Goal: Information Seeking & Learning: Find specific fact

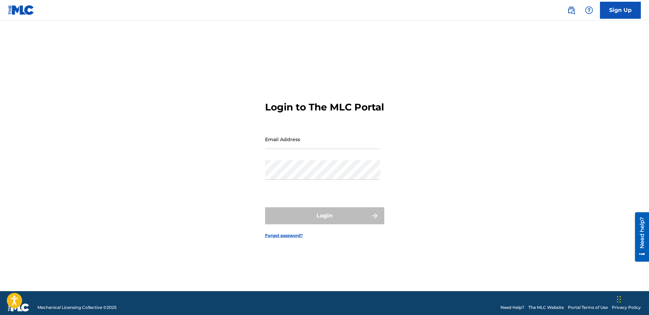
type input "asuarez@acemla.com"
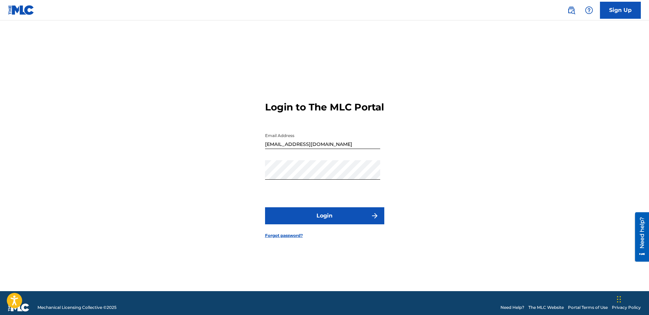
click at [461, 170] on div "Login to The MLC Portal Email Address asuarez@acemla.com Password Login Forgot …" at bounding box center [324, 163] width 477 height 253
click at [328, 224] on button "Login" at bounding box center [324, 215] width 119 height 17
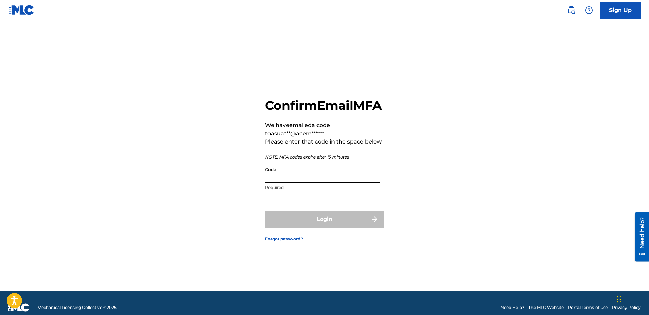
paste input "313081"
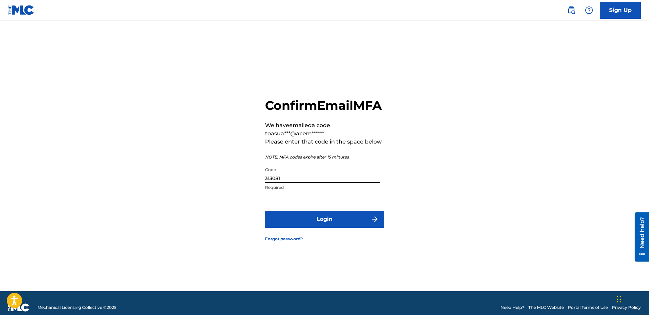
type input "313081"
click at [324, 227] on button "Login" at bounding box center [324, 218] width 119 height 17
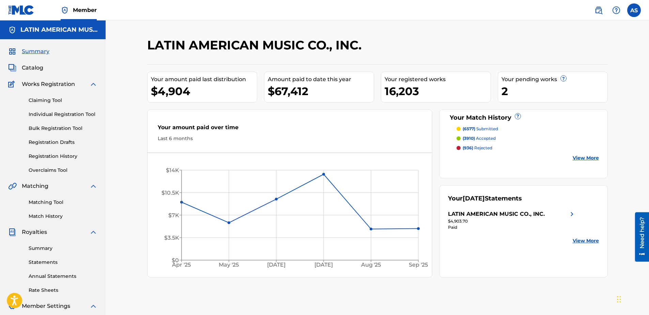
drag, startPoint x: 28, startPoint y: 66, endPoint x: 58, endPoint y: 62, distance: 30.0
click at [28, 66] on span "Catalog" at bounding box center [32, 68] width 21 height 8
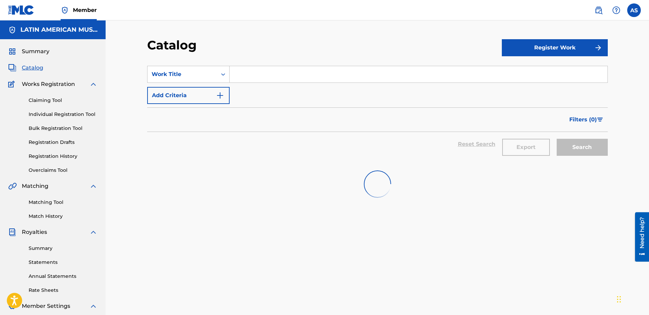
click at [243, 74] on input "Search Form" at bounding box center [419, 74] width 378 height 16
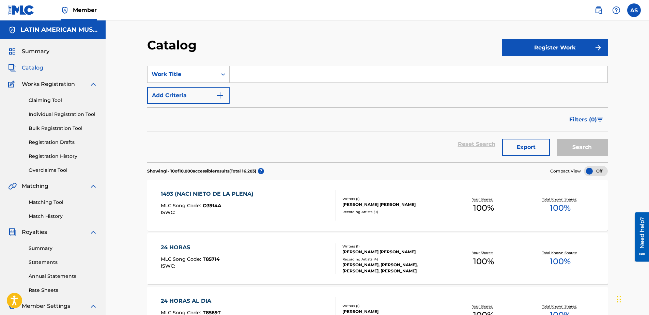
click at [521, 145] on button "Export" at bounding box center [526, 147] width 48 height 17
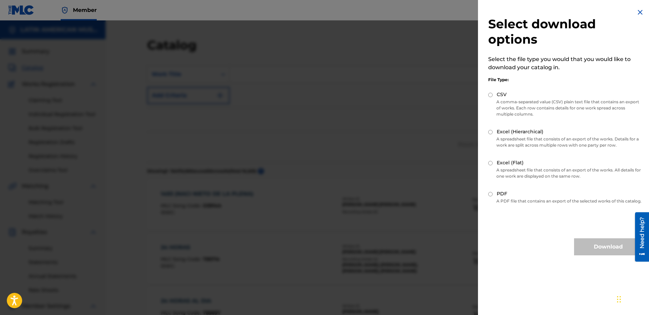
click at [490, 164] on input "Excel (Flat)" at bounding box center [490, 163] width 4 height 4
radio input "true"
click at [587, 251] on button "Download" at bounding box center [608, 246] width 68 height 17
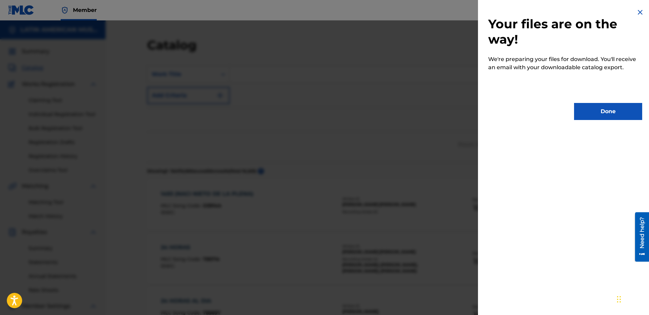
click at [605, 112] on button "Done" at bounding box center [608, 111] width 68 height 17
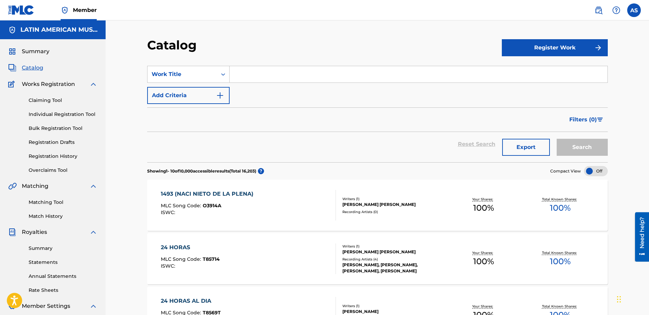
click at [37, 67] on span "Catalog" at bounding box center [32, 68] width 21 height 8
click at [247, 77] on input "Search Form" at bounding box center [419, 74] width 378 height 16
click at [556, 139] on button "Search" at bounding box center [581, 147] width 51 height 17
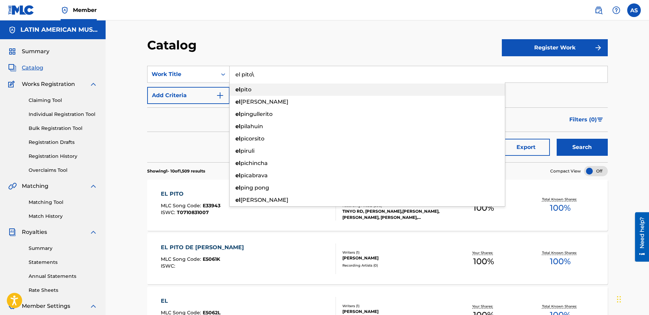
type input "el pito"
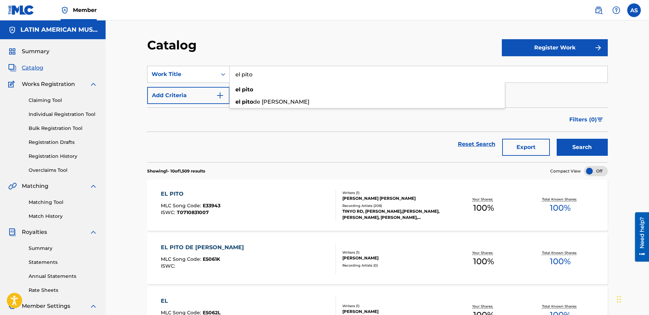
click at [556, 139] on button "Search" at bounding box center [581, 147] width 51 height 17
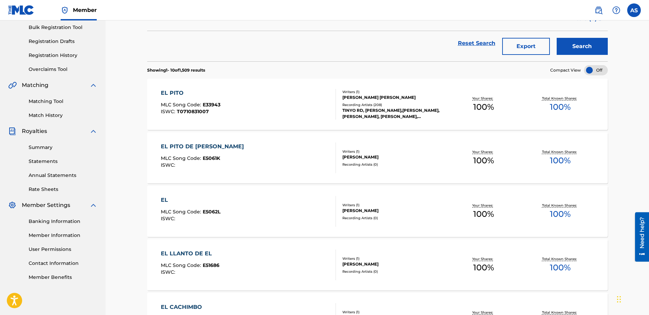
scroll to position [102, 0]
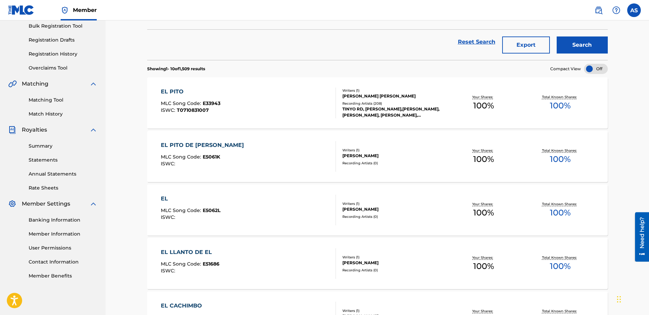
click at [260, 100] on div "EL PITO MLC Song Code : E33943 ISWC : T0710831007" at bounding box center [248, 103] width 175 height 31
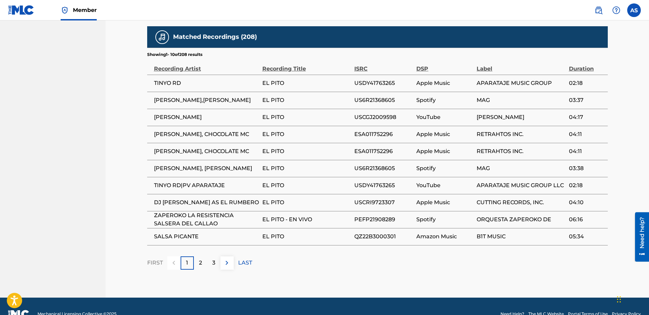
scroll to position [468, 0]
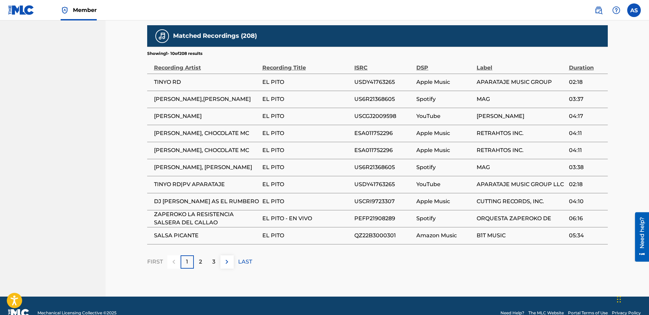
click at [198, 255] on div "2" at bounding box center [200, 261] width 13 height 13
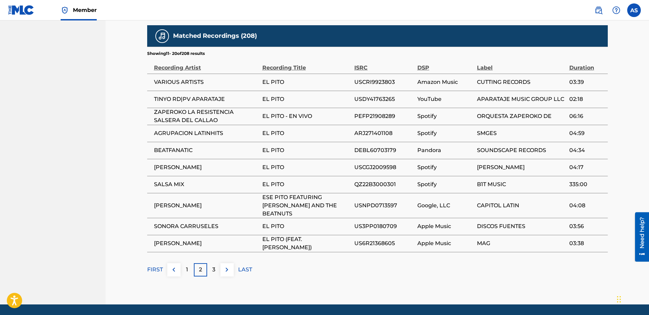
click at [215, 263] on div "3" at bounding box center [213, 269] width 13 height 13
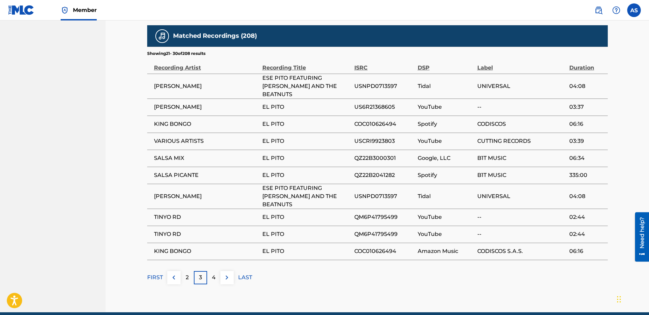
click at [215, 273] on p "4" at bounding box center [214, 277] width 4 height 8
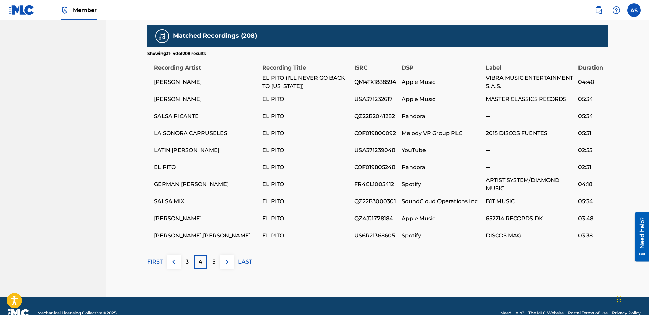
click at [216, 255] on div "5" at bounding box center [213, 261] width 13 height 13
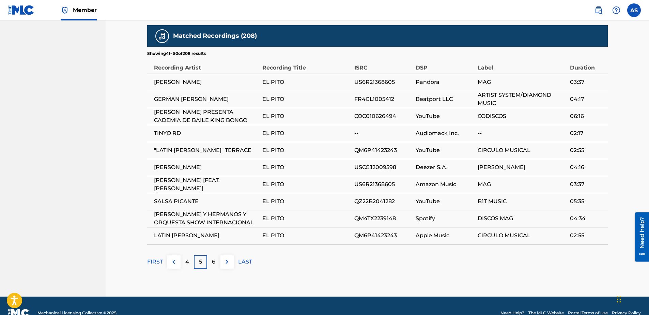
click at [214, 257] on p "6" at bounding box center [213, 261] width 3 height 8
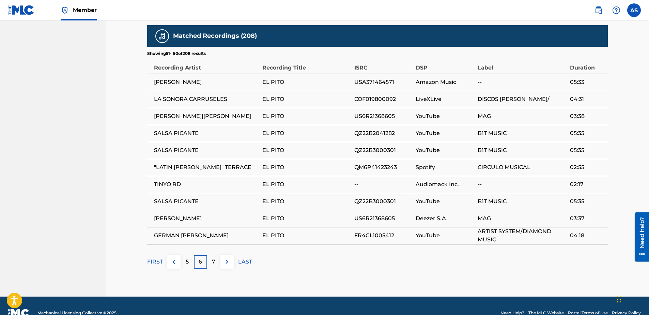
click at [221, 255] on button at bounding box center [226, 261] width 13 height 13
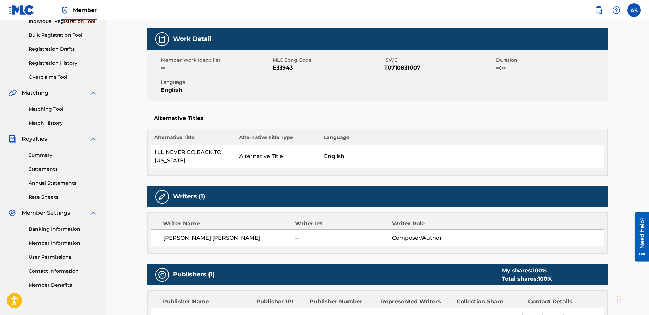
scroll to position [0, 0]
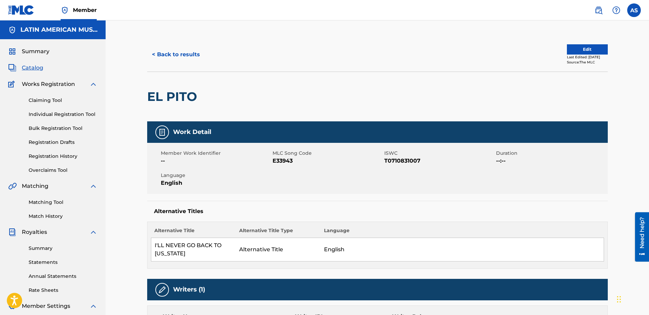
click at [176, 51] on button "< Back to results" at bounding box center [176, 54] width 58 height 17
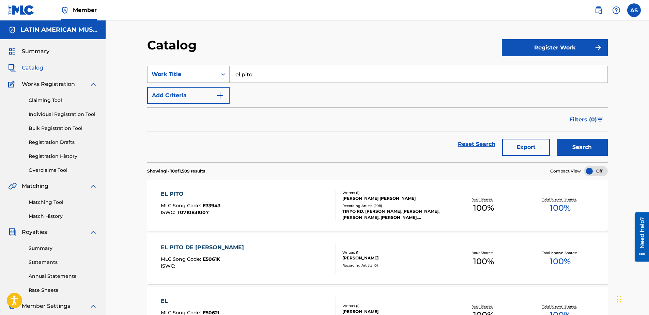
drag, startPoint x: 270, startPoint y: 73, endPoint x: 193, endPoint y: 76, distance: 77.3
click at [193, 76] on div "SearchWithCriteriaae7010f1-b40b-45f9-90af-e428fcc7db9e Work Title el pito" at bounding box center [377, 74] width 460 height 17
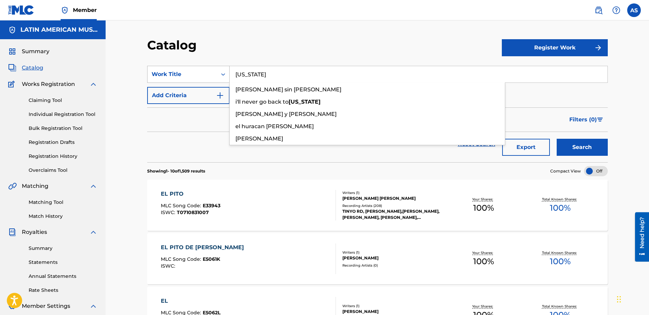
type input "georgia"
click at [556, 139] on button "Search" at bounding box center [581, 147] width 51 height 17
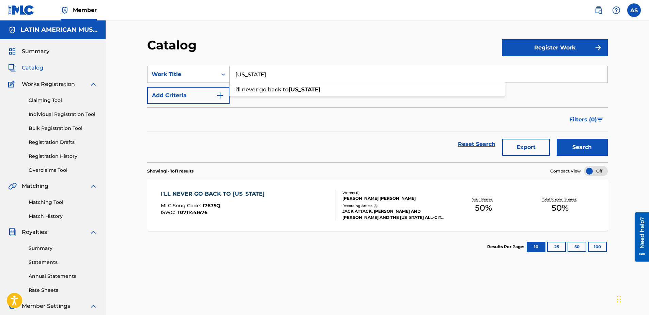
click at [229, 193] on div "I'LL NEVER GO BACK TO GEORGIA" at bounding box center [214, 194] width 107 height 8
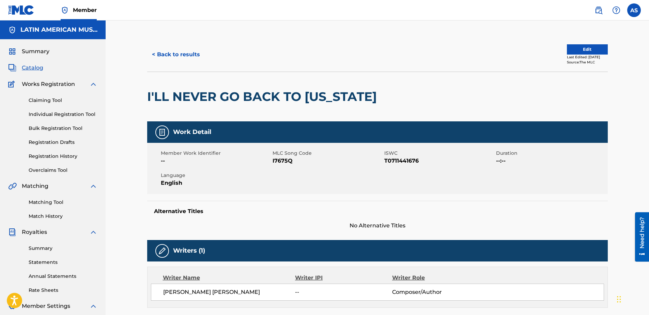
click at [158, 50] on button "< Back to results" at bounding box center [176, 54] width 58 height 17
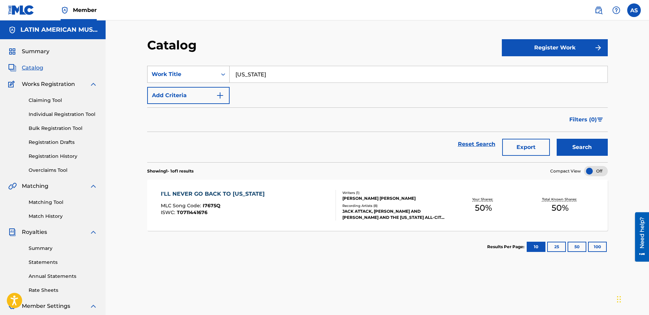
click at [185, 75] on div "SearchWithCriteriaae7010f1-b40b-45f9-90af-e428fcc7db9e Work Title georgia" at bounding box center [377, 74] width 460 height 17
type input "el pito"
click at [556, 139] on button "Search" at bounding box center [581, 147] width 51 height 17
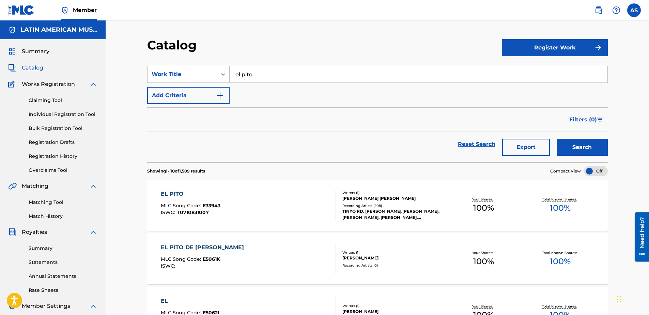
click at [595, 12] on img at bounding box center [598, 10] width 8 height 8
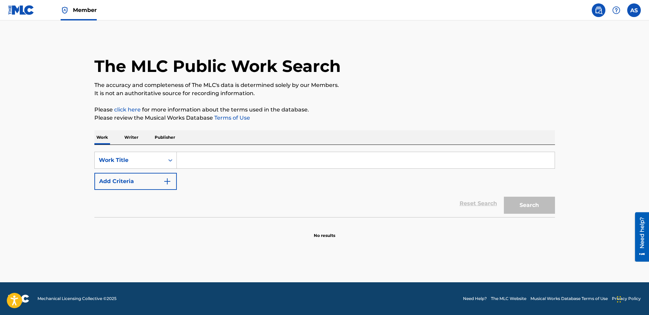
click at [202, 152] on input "Search Form" at bounding box center [366, 160] width 378 height 16
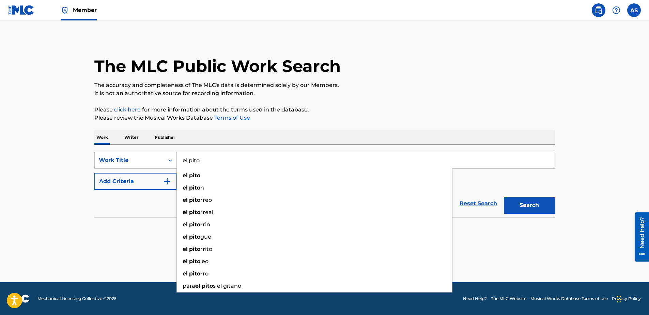
type input "el pito"
click at [111, 186] on button "Add Criteria" at bounding box center [135, 181] width 82 height 17
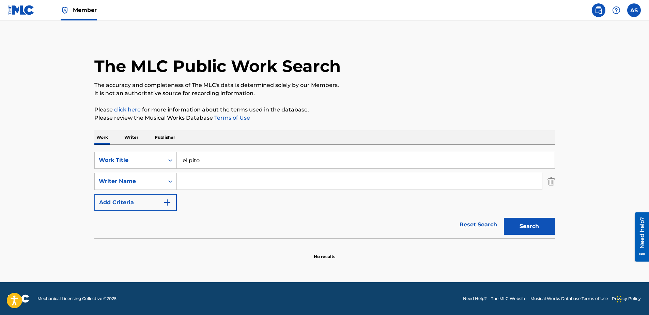
click at [201, 177] on input "Search Form" at bounding box center [359, 181] width 365 height 16
click at [504, 218] on button "Search" at bounding box center [529, 226] width 51 height 17
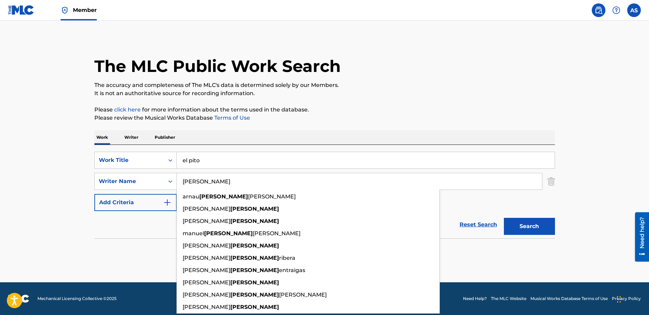
type input "sabater"
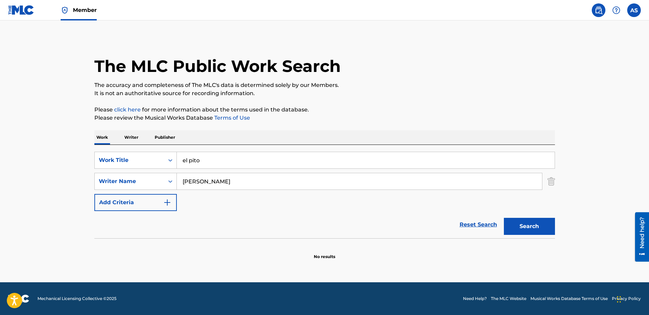
drag, startPoint x: 625, startPoint y: 212, endPoint x: 593, endPoint y: 215, distance: 31.8
click at [622, 213] on main "The MLC Public Work Search The accuracy and completeness of The MLC's data is d…" at bounding box center [324, 151] width 649 height 262
click at [528, 227] on button "Search" at bounding box center [529, 226] width 51 height 17
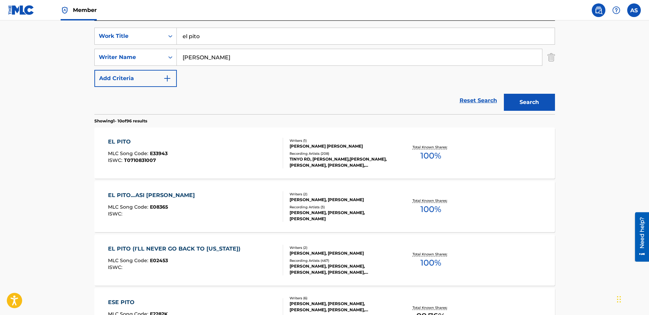
scroll to position [136, 0]
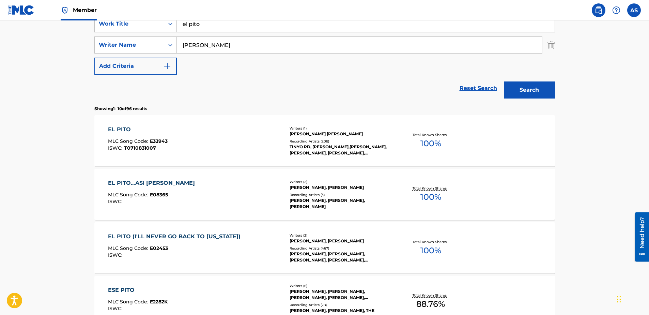
click at [212, 190] on div "EL PITO...ASI SE GOZA MLC Song Code : E08365 ISWC :" at bounding box center [195, 194] width 175 height 31
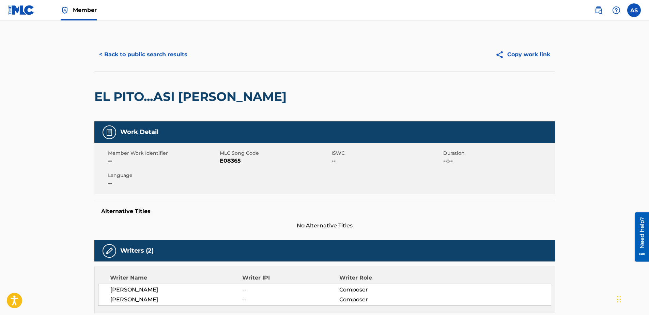
click at [130, 51] on button "< Back to public search results" at bounding box center [143, 54] width 98 height 17
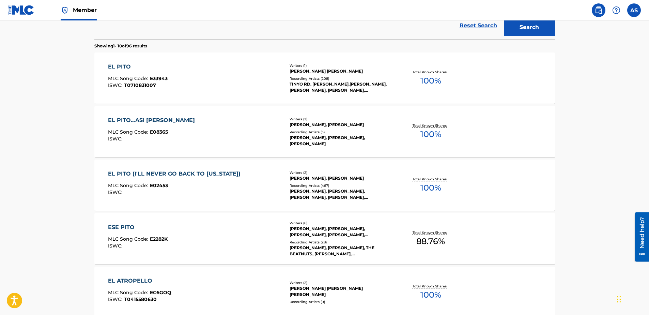
scroll to position [238, 0]
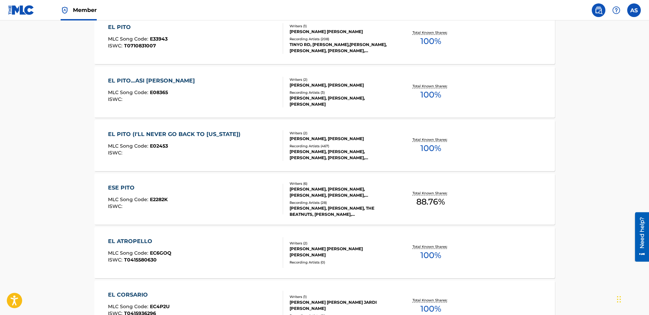
click at [211, 148] on div "MLC Song Code : E02453" at bounding box center [176, 146] width 136 height 7
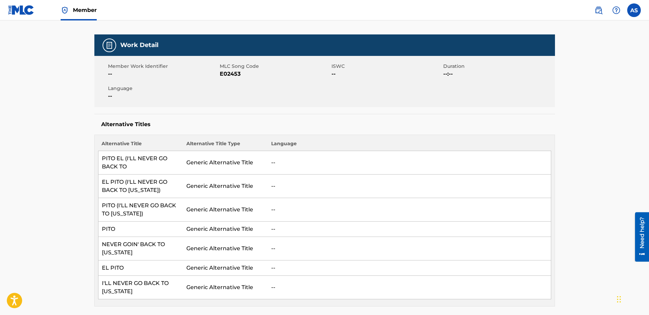
scroll to position [22, 0]
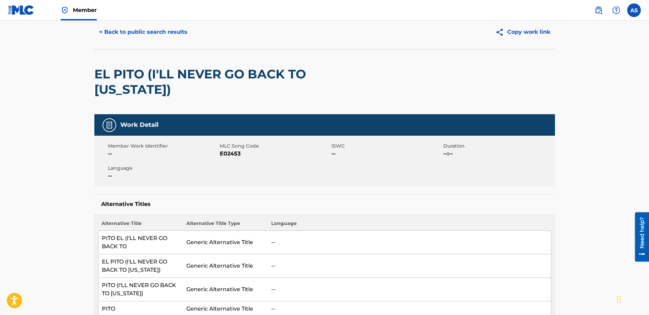
drag, startPoint x: 165, startPoint y: 81, endPoint x: 267, endPoint y: 202, distance: 157.6
click at [127, 43] on div "< Back to public search results Copy work link" at bounding box center [324, 32] width 460 height 34
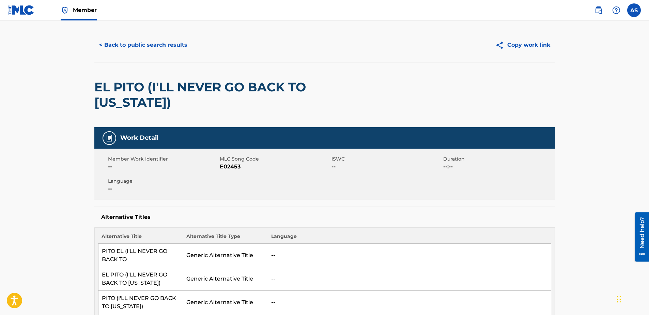
scroll to position [0, 0]
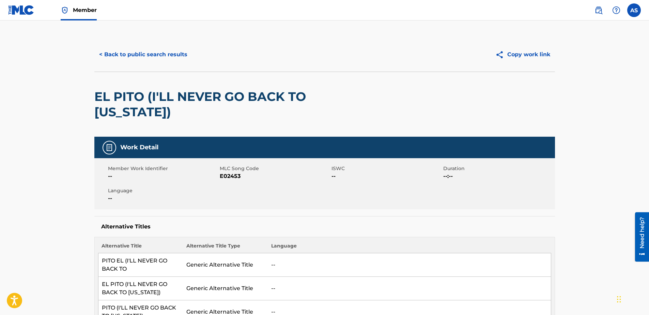
click at [139, 54] on button "< Back to public search results" at bounding box center [143, 54] width 98 height 17
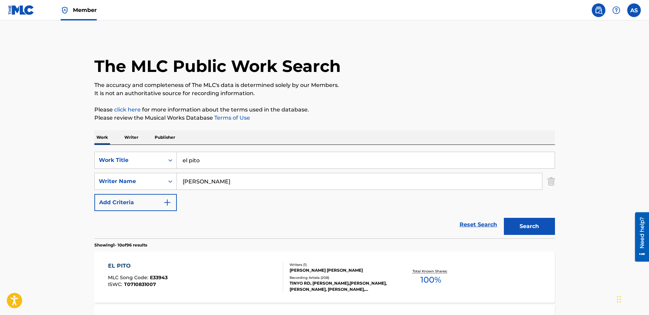
scroll to position [277, 0]
